Goal: Transaction & Acquisition: Purchase product/service

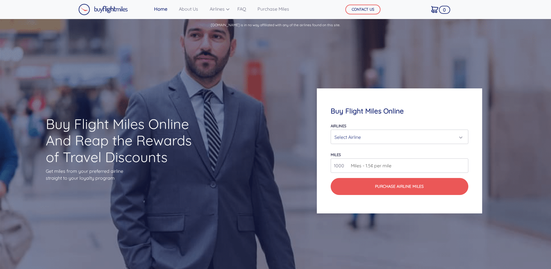
click at [398, 134] on div "Select Airline" at bounding box center [397, 137] width 126 height 11
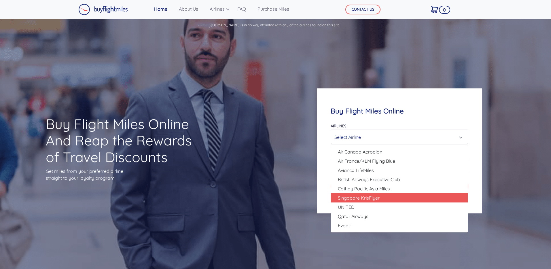
click at [381, 198] on link "Singapore KrisFlyer" at bounding box center [399, 197] width 137 height 9
select select "Singapore KrisFlyer"
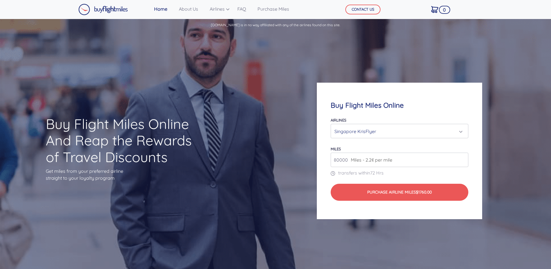
click at [367, 163] on span "Miles - 2.2¢ per mile" at bounding box center [370, 159] width 44 height 7
click at [462, 159] on input "81000" at bounding box center [398, 160] width 137 height 14
click at [462, 159] on input "82000" at bounding box center [398, 160] width 137 height 14
click at [462, 159] on input "83000" at bounding box center [398, 160] width 137 height 14
click at [462, 159] on input "84000" at bounding box center [398, 160] width 137 height 14
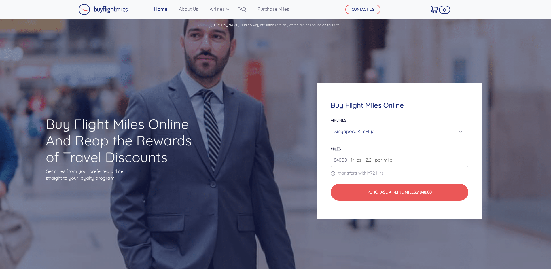
click at [435, 174] on p "transfers within 72 Hrs" at bounding box center [398, 172] width 137 height 7
click at [340, 161] on input "84000" at bounding box center [398, 160] width 137 height 14
type input "274000"
click at [328, 212] on div "Buy Flight Miles Online Airlines Air Canada Aeroplan Air France/KLM Flying Blue…" at bounding box center [399, 151] width 165 height 136
